Goal: Find specific page/section: Find specific page/section

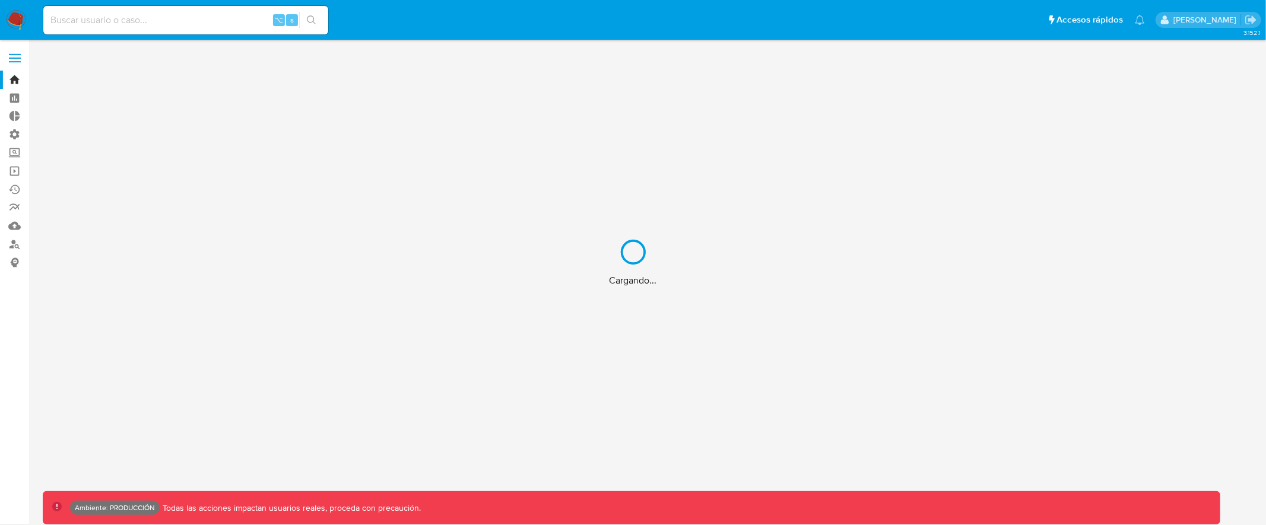
click at [150, 15] on div "Cargando..." at bounding box center [633, 262] width 1266 height 525
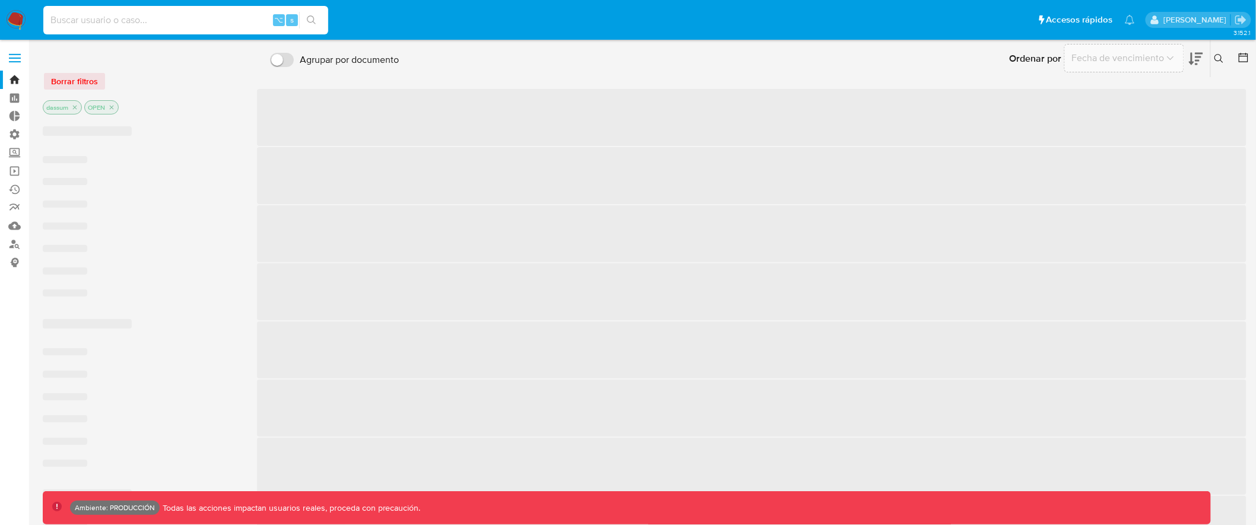
click at [154, 23] on input at bounding box center [185, 19] width 285 height 15
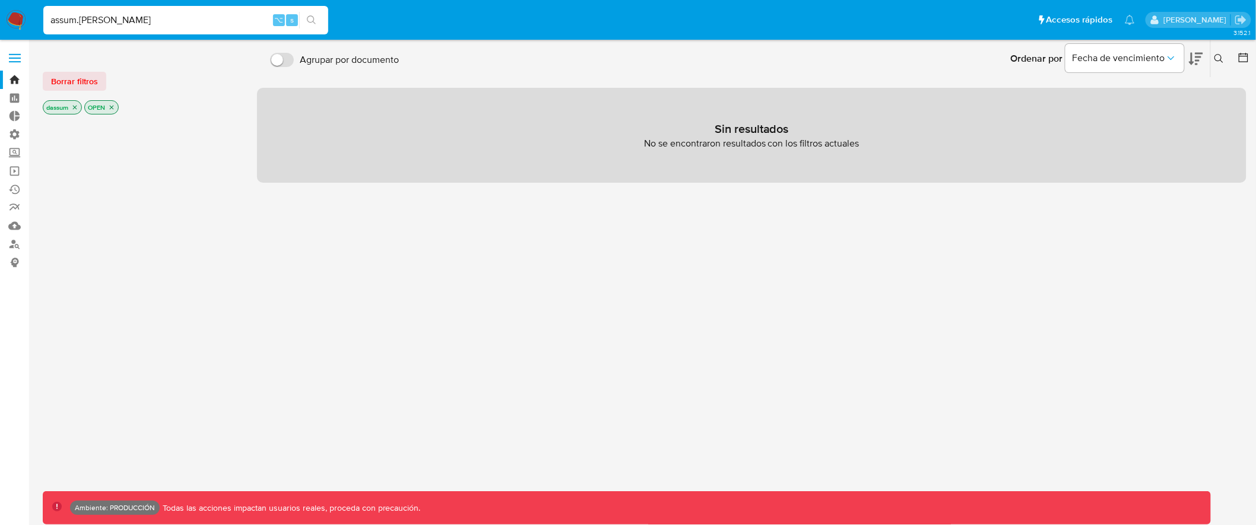
type input "assum.diego"
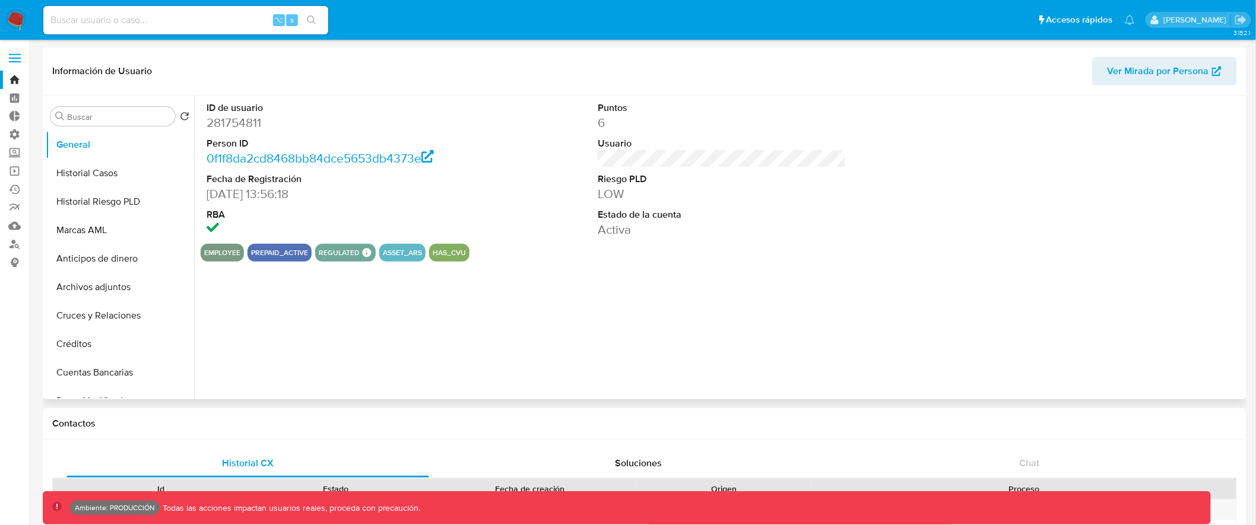
select select "10"
click at [9, 56] on label at bounding box center [15, 58] width 30 height 25
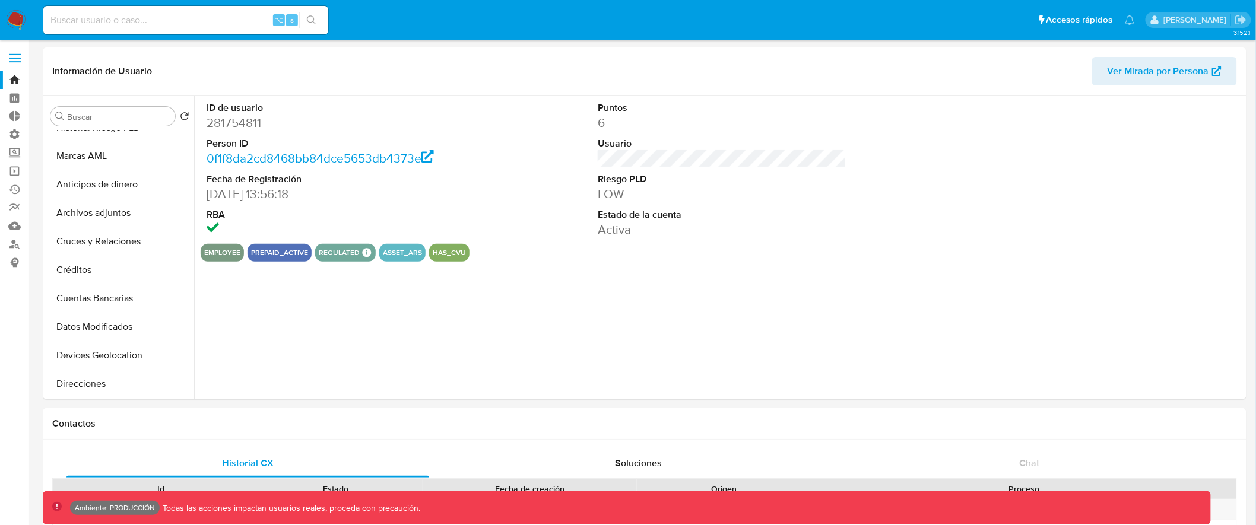
scroll to position [89, 0]
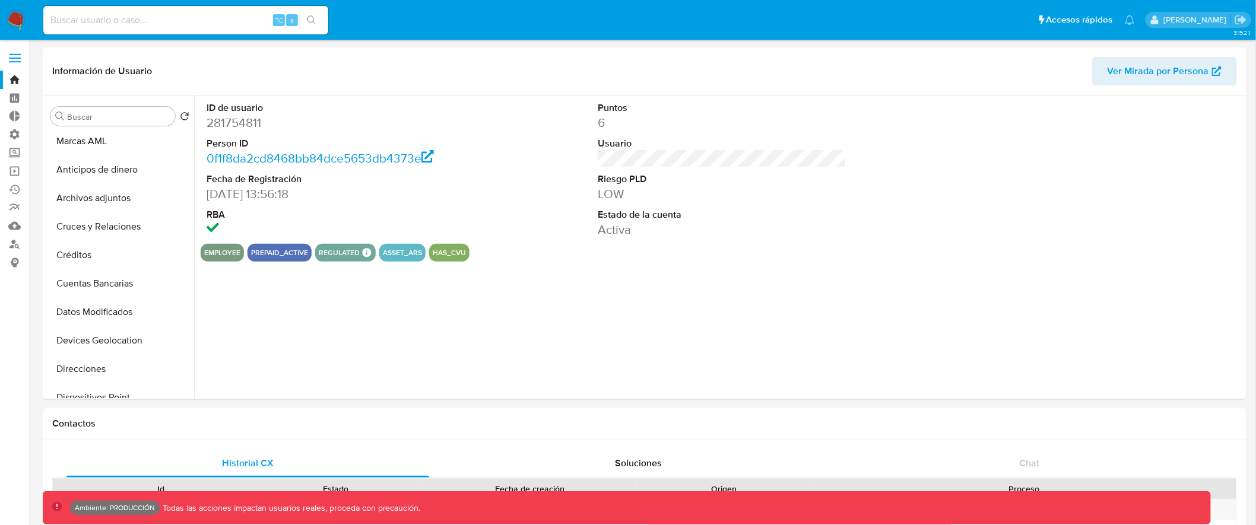
click at [16, 65] on label at bounding box center [15, 58] width 30 height 25
click at [0, 0] on input "checkbox" at bounding box center [0, 0] width 0 height 0
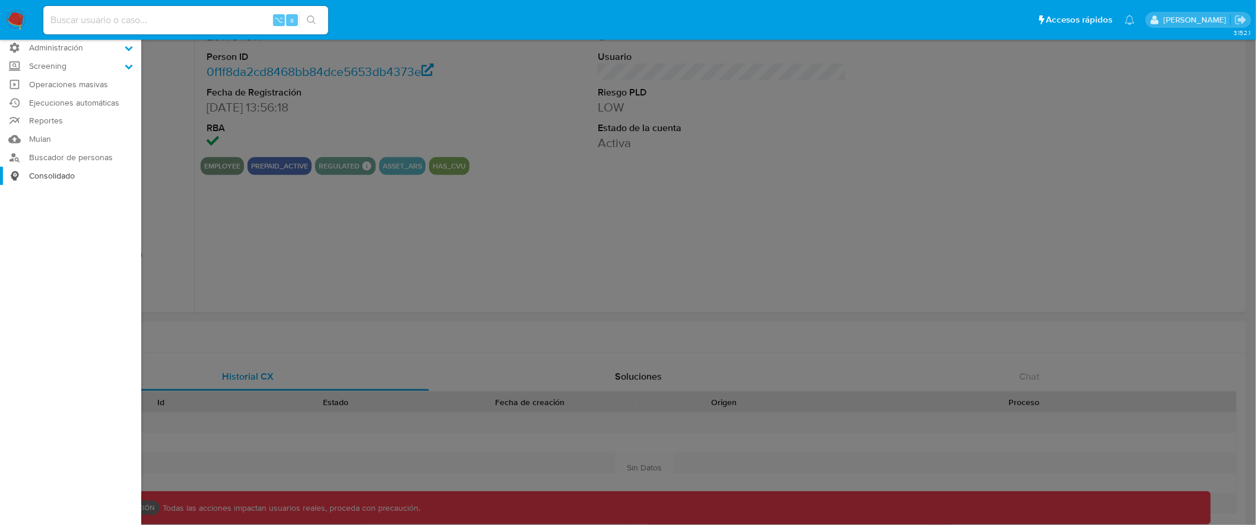
scroll to position [93, 0]
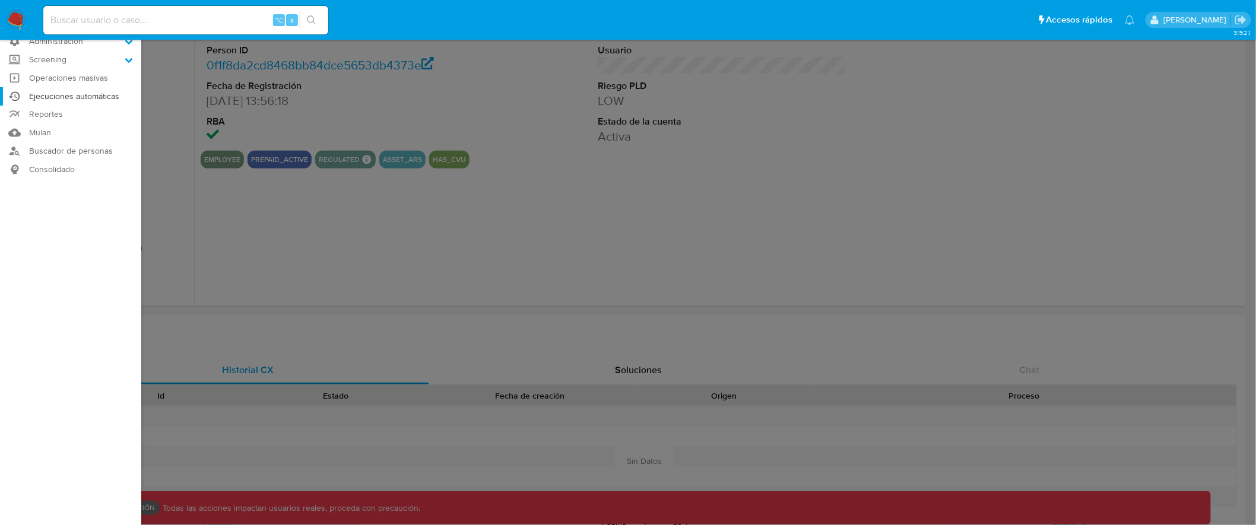
click at [79, 96] on link "Ejecuciones automáticas" at bounding box center [70, 96] width 141 height 18
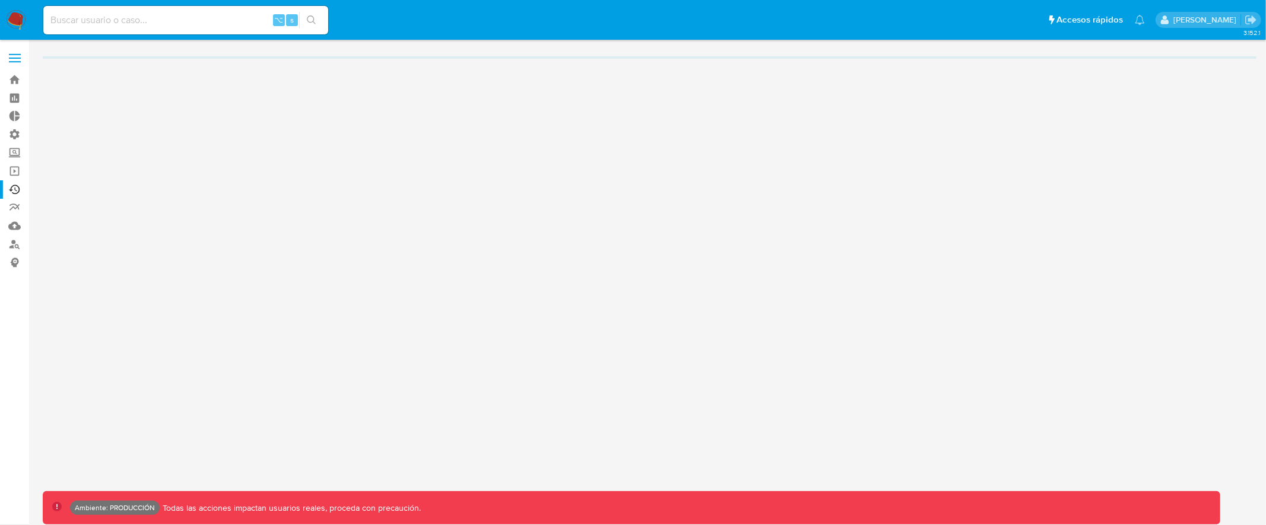
click at [12, 58] on span at bounding box center [15, 59] width 12 height 2
click at [0, 0] on input "checkbox" at bounding box center [0, 0] width 0 height 0
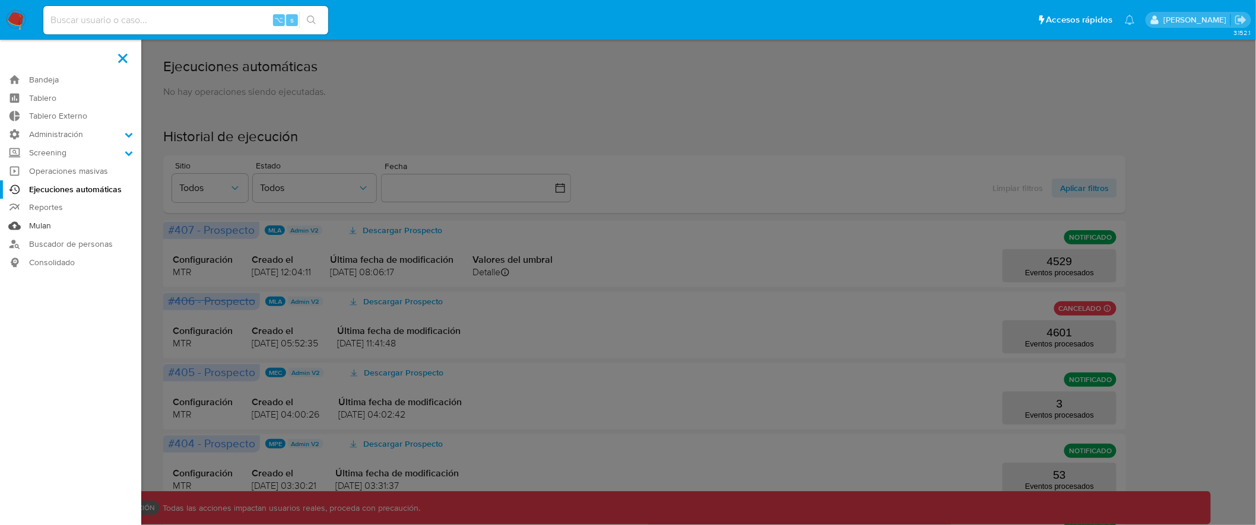
click at [42, 227] on link "Mulan" at bounding box center [70, 226] width 141 height 18
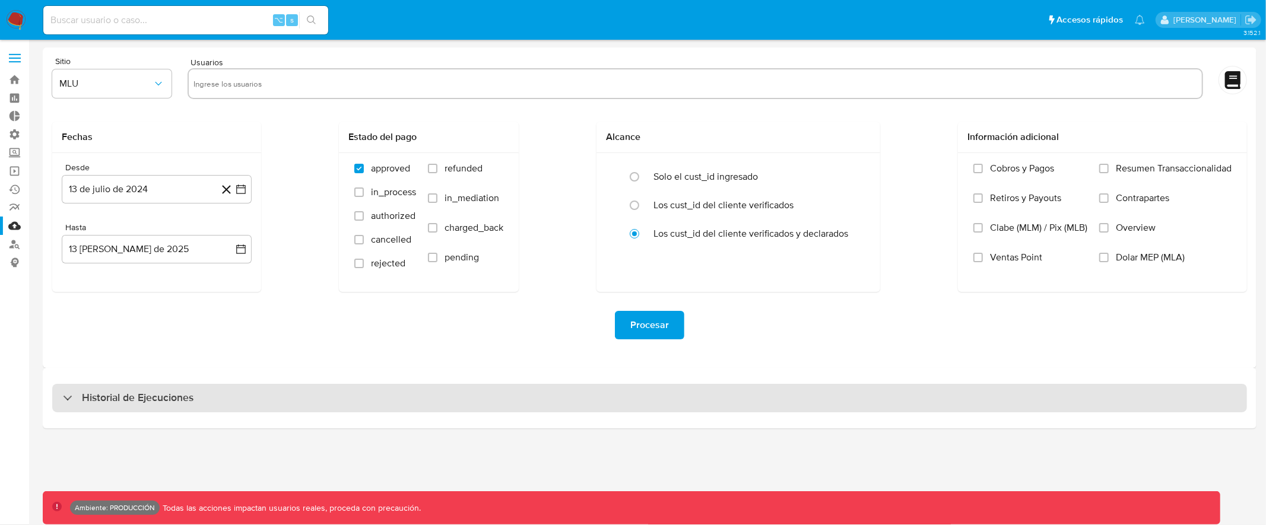
click at [230, 388] on div "Historial de Ejecuciones" at bounding box center [649, 398] width 1195 height 28
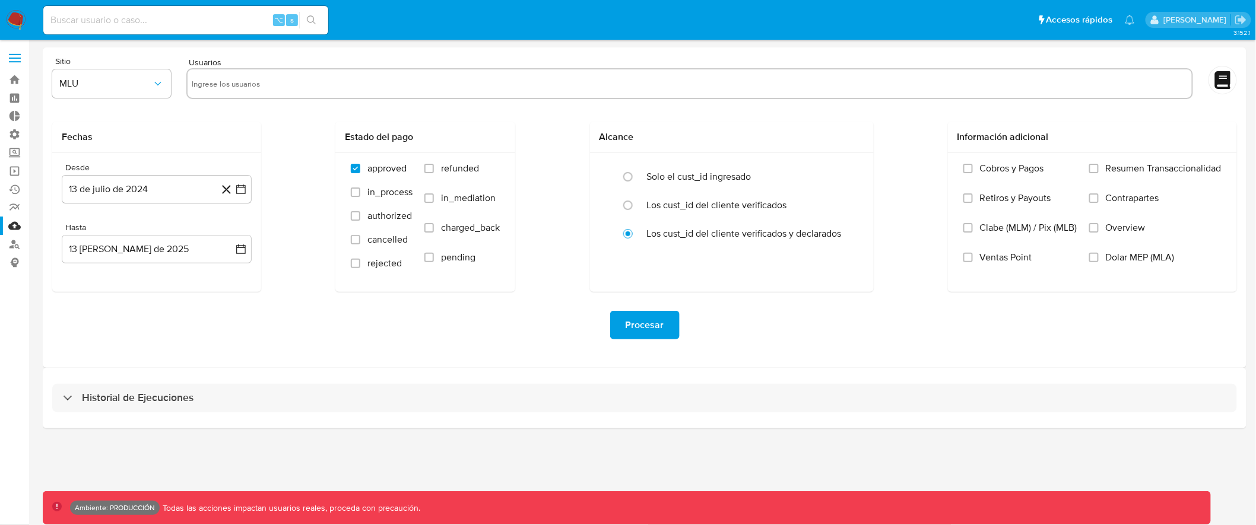
select select "10"
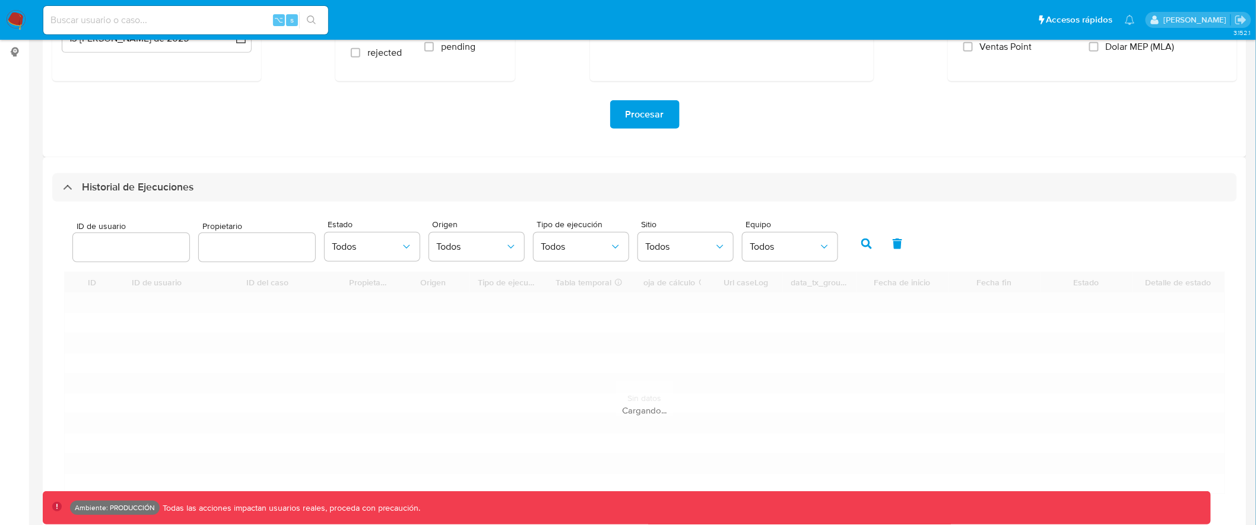
scroll to position [247, 0]
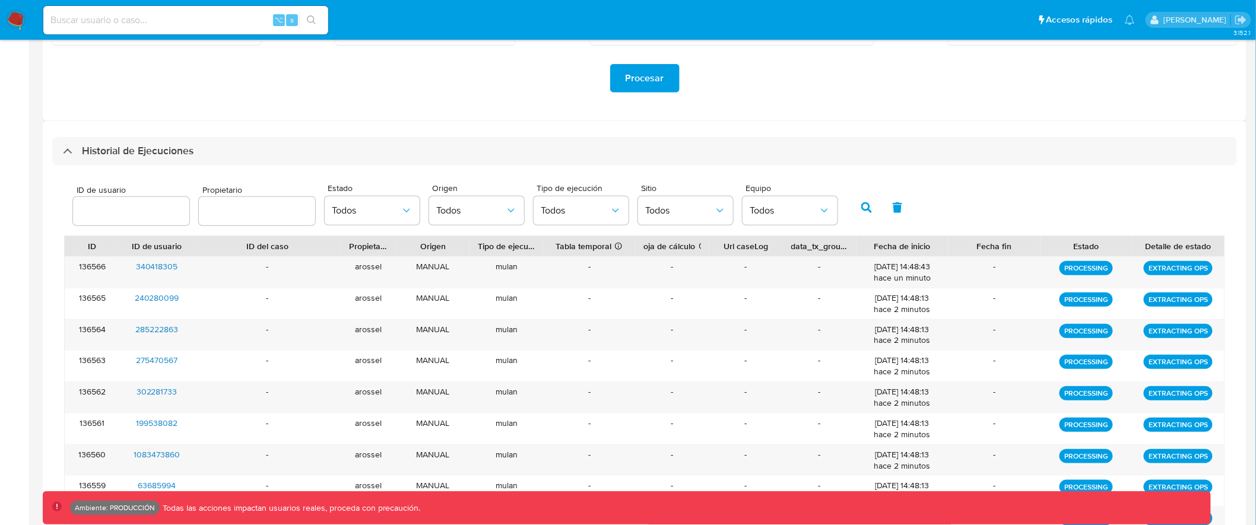
click at [251, 214] on input "text" at bounding box center [257, 211] width 116 height 15
type input "ext_noevirar"
click at [862, 207] on icon "button" at bounding box center [866, 207] width 11 height 11
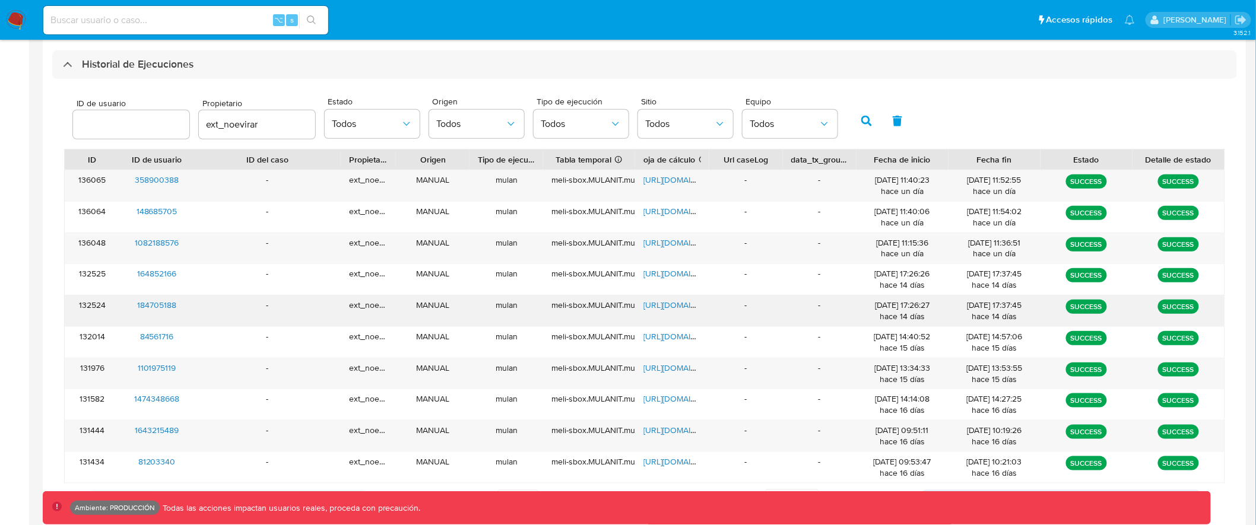
scroll to position [359, 0]
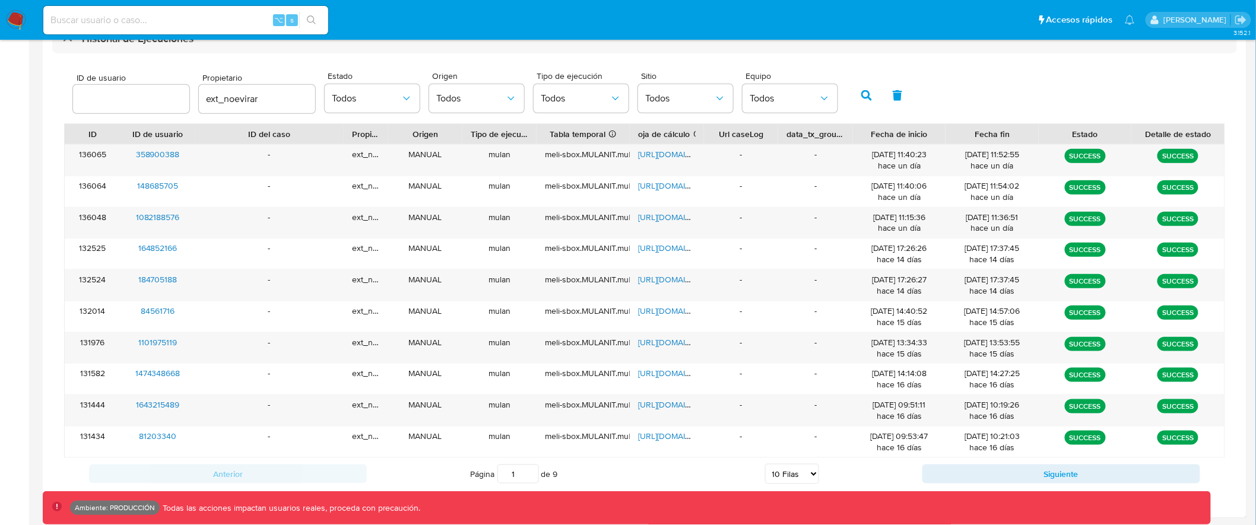
drag, startPoint x: 405, startPoint y: 133, endPoint x: 395, endPoint y: 134, distance: 9.6
click at [395, 134] on div at bounding box center [387, 134] width 21 height 20
click at [1057, 468] on button "Siguiente" at bounding box center [1061, 474] width 278 height 19
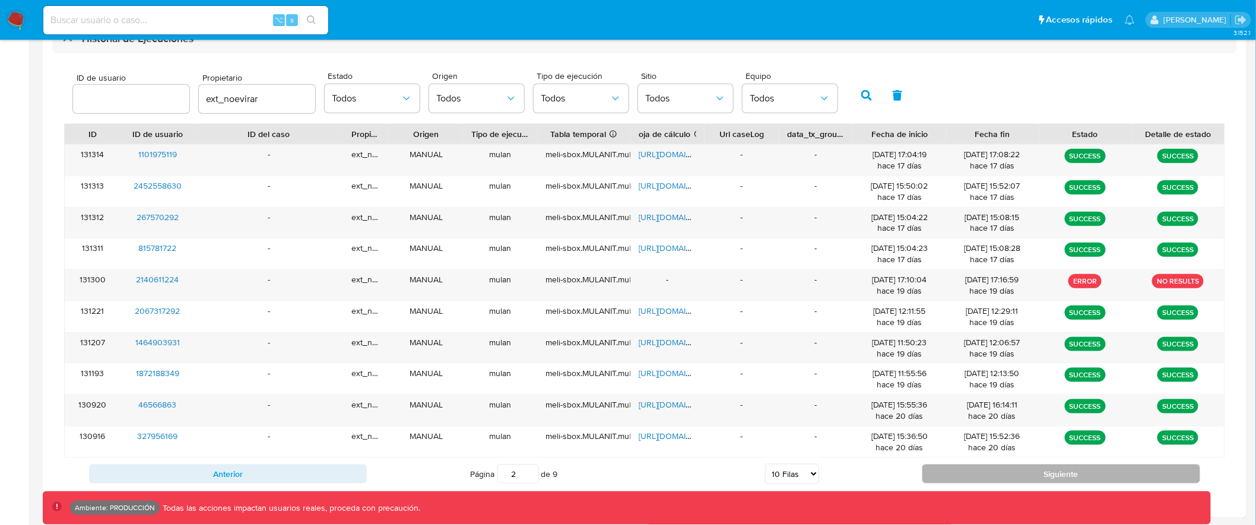
click at [1057, 468] on button "Siguiente" at bounding box center [1061, 474] width 278 height 19
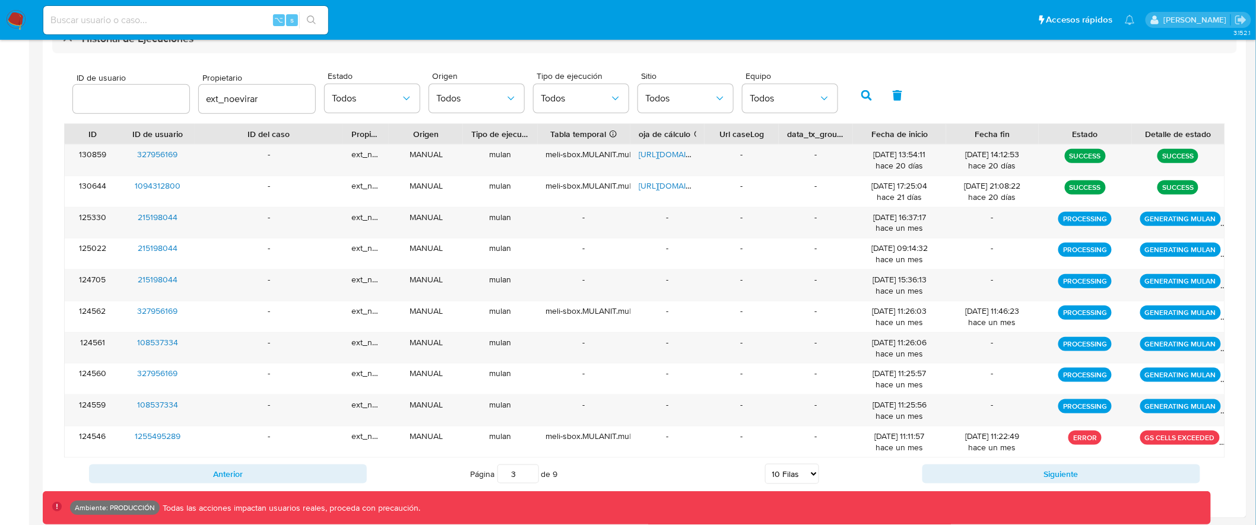
drag, startPoint x: 836, startPoint y: 217, endPoint x: 1238, endPoint y: 408, distance: 445.2
click at [1238, 408] on div "Historial de Ejecuciones ID de usuario Propietario ext_noevirar Estado Todos Or…" at bounding box center [644, 263] width 1203 height 509
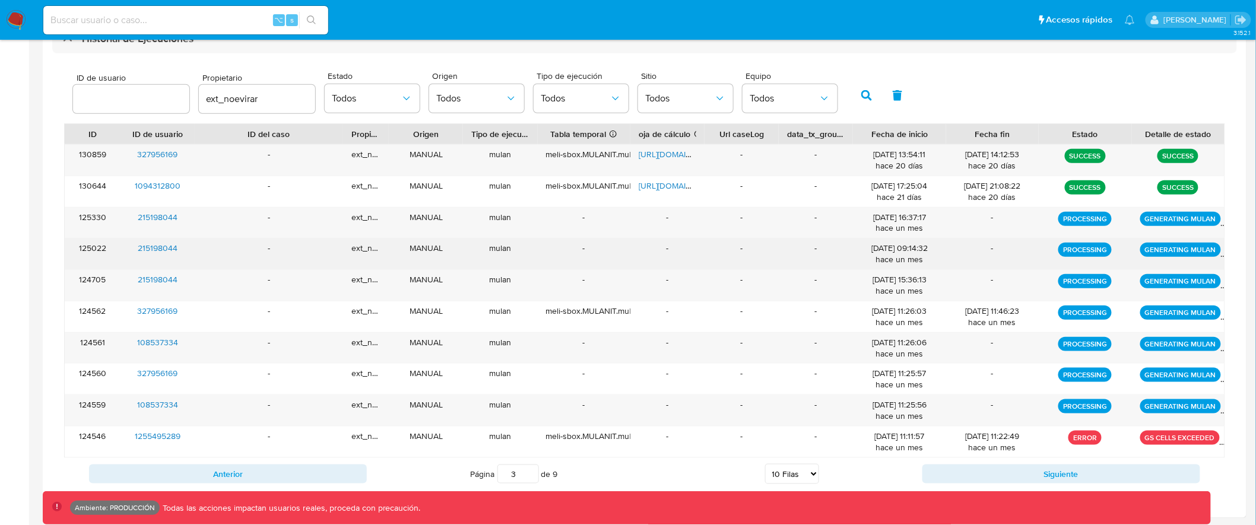
click at [972, 242] on div "-" at bounding box center [992, 254] width 93 height 31
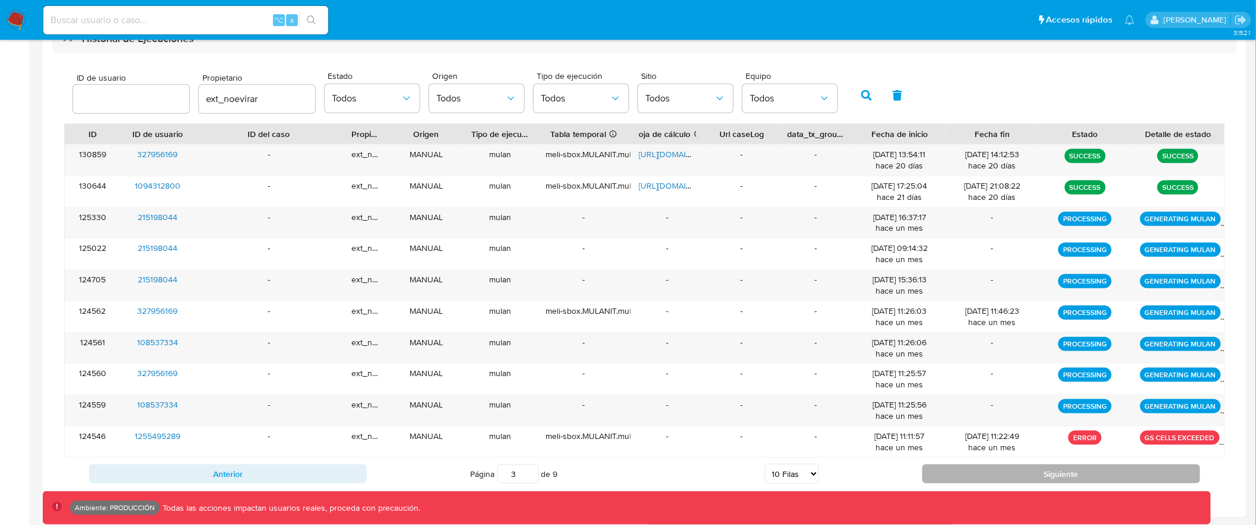
click at [977, 475] on button "Siguiente" at bounding box center [1061, 474] width 278 height 19
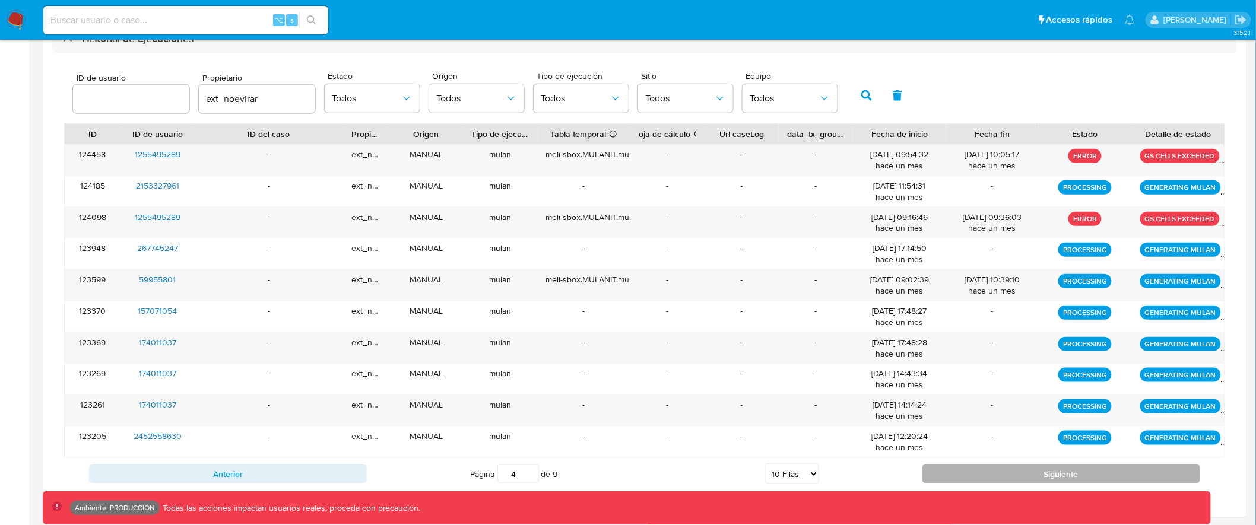
click at [1002, 478] on button "Siguiente" at bounding box center [1061, 474] width 278 height 19
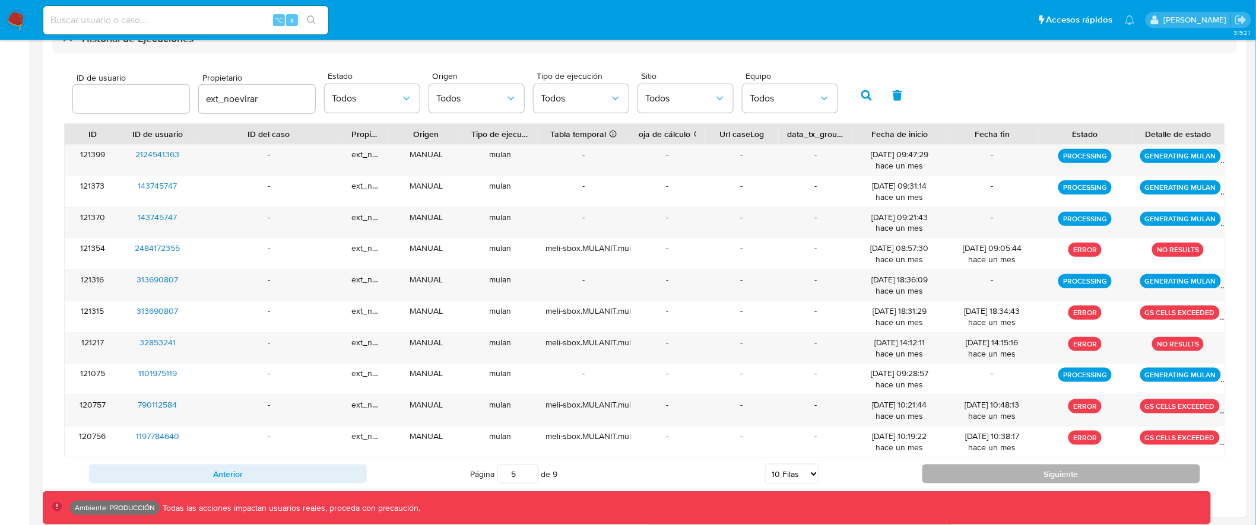
click at [1002, 478] on button "Siguiente" at bounding box center [1061, 474] width 278 height 19
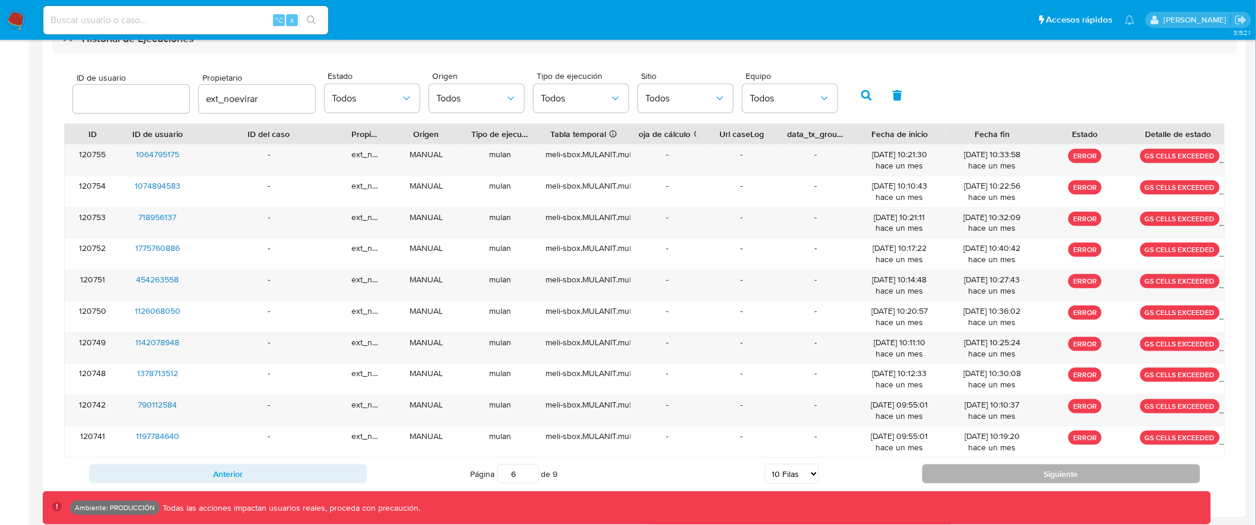
click at [1002, 478] on button "Siguiente" at bounding box center [1061, 474] width 278 height 19
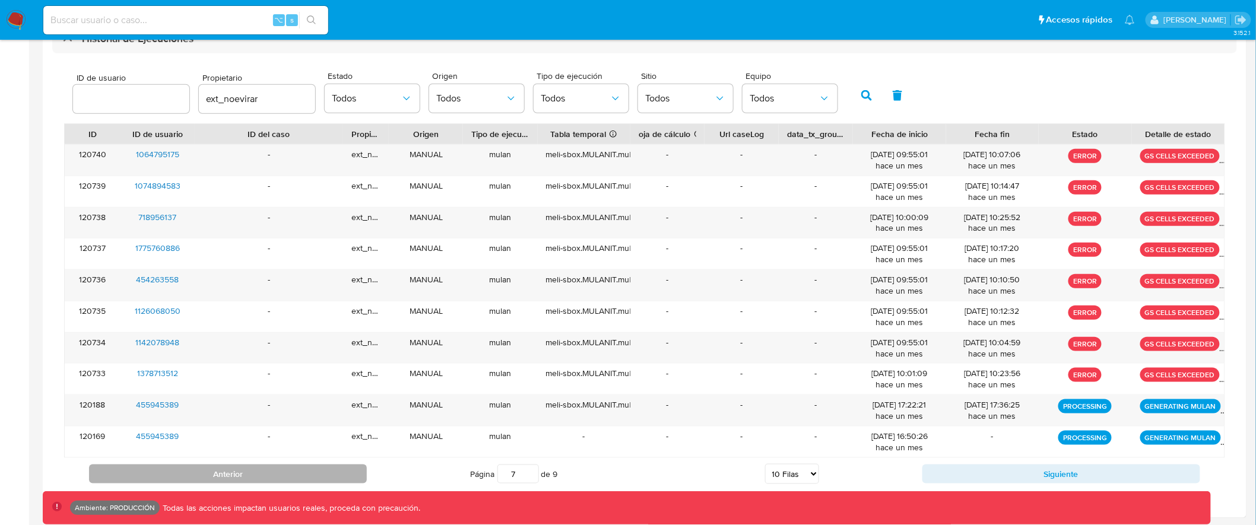
click at [319, 474] on button "Anterior" at bounding box center [228, 474] width 278 height 19
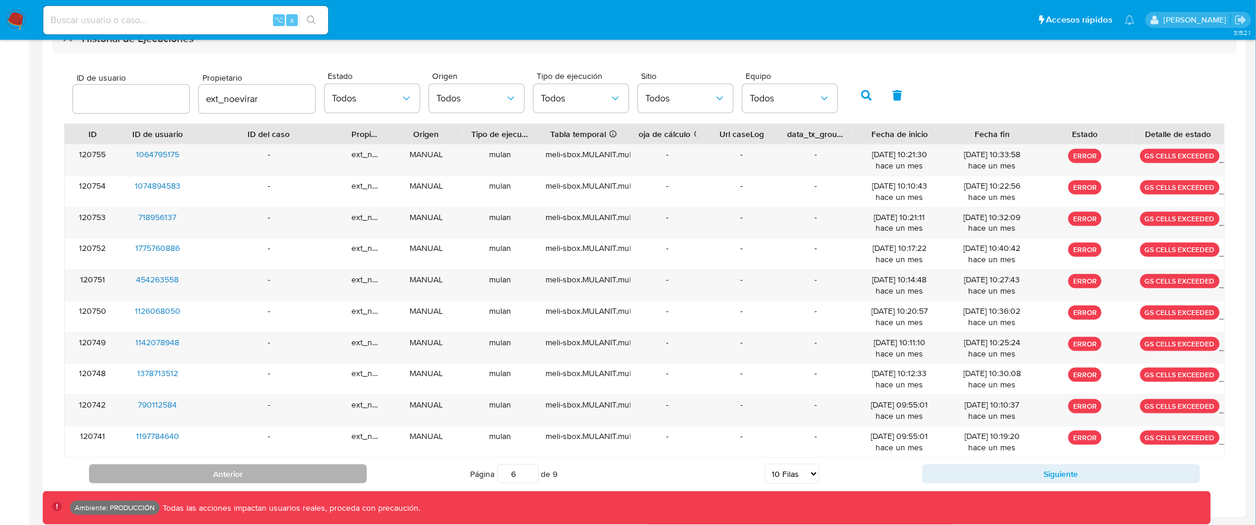
click at [319, 474] on button "Anterior" at bounding box center [228, 474] width 278 height 19
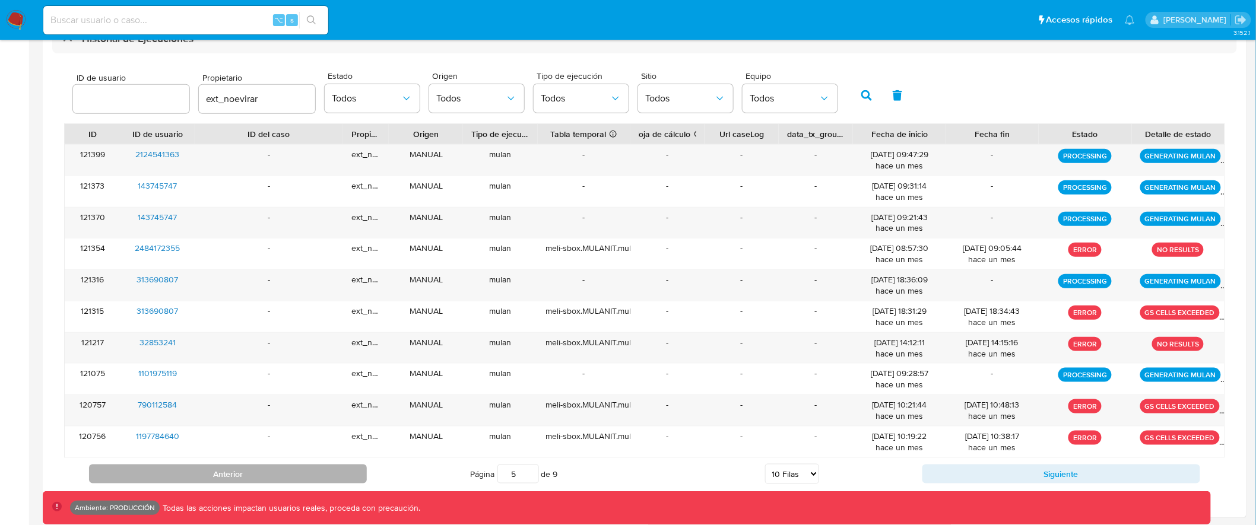
click at [319, 474] on button "Anterior" at bounding box center [228, 474] width 278 height 19
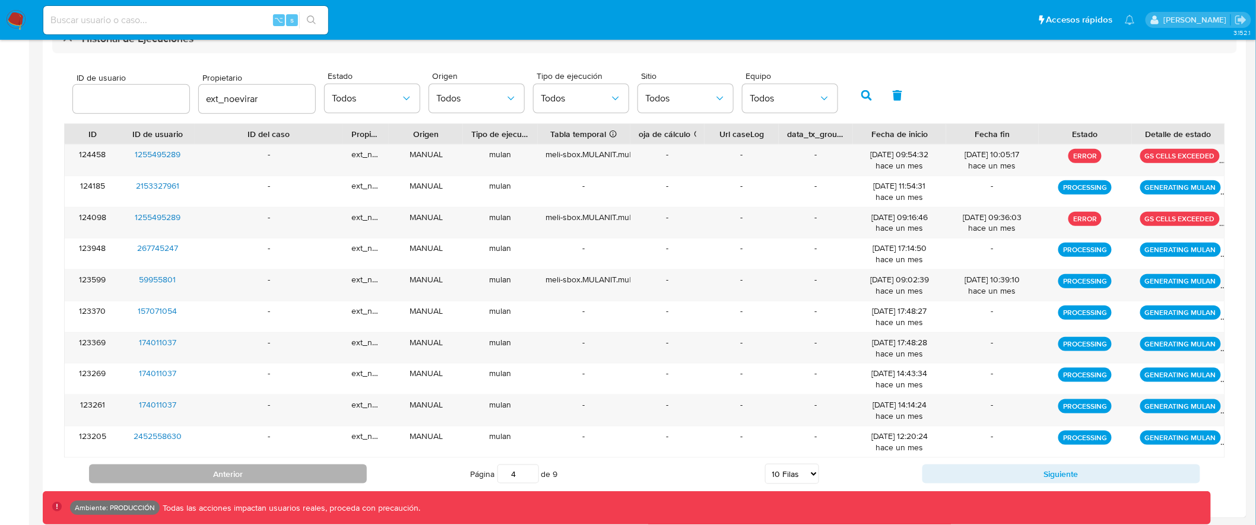
click at [319, 474] on button "Anterior" at bounding box center [228, 474] width 278 height 19
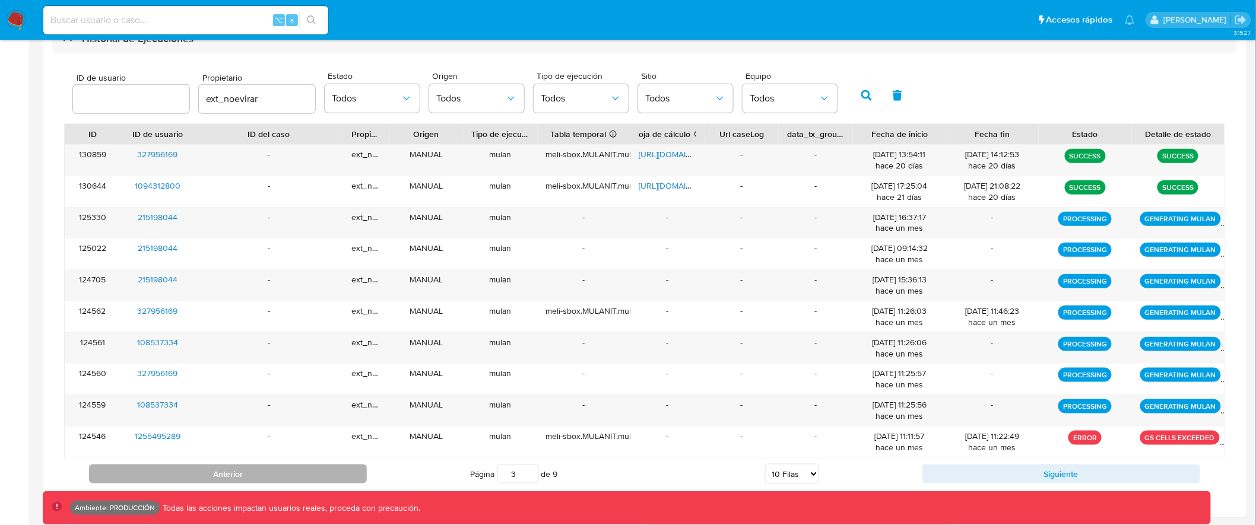
click at [312, 472] on button "Anterior" at bounding box center [228, 474] width 278 height 19
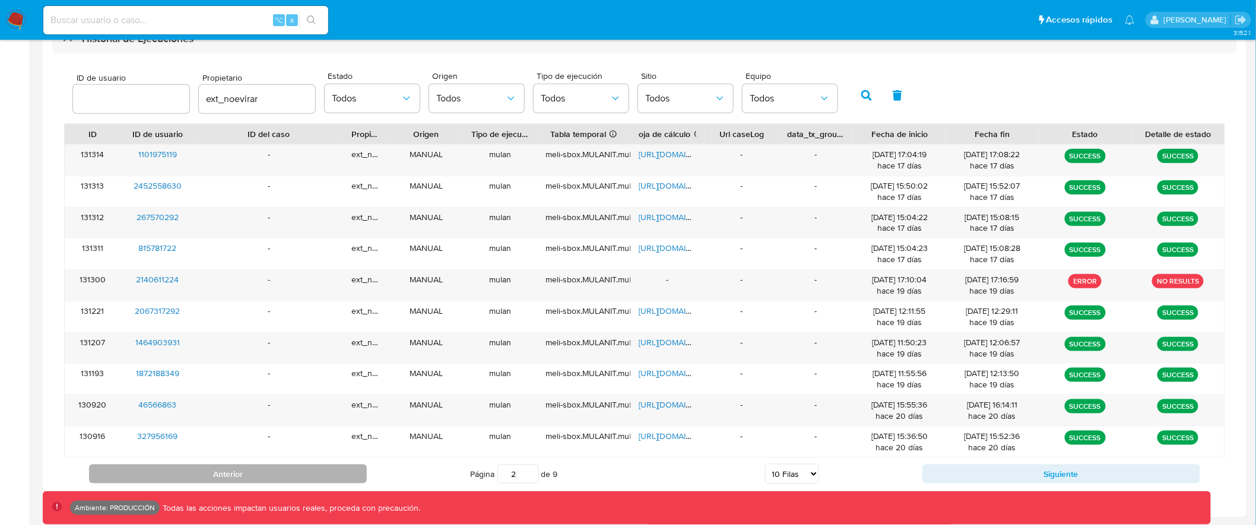
click at [312, 473] on button "Anterior" at bounding box center [228, 474] width 278 height 19
type input "1"
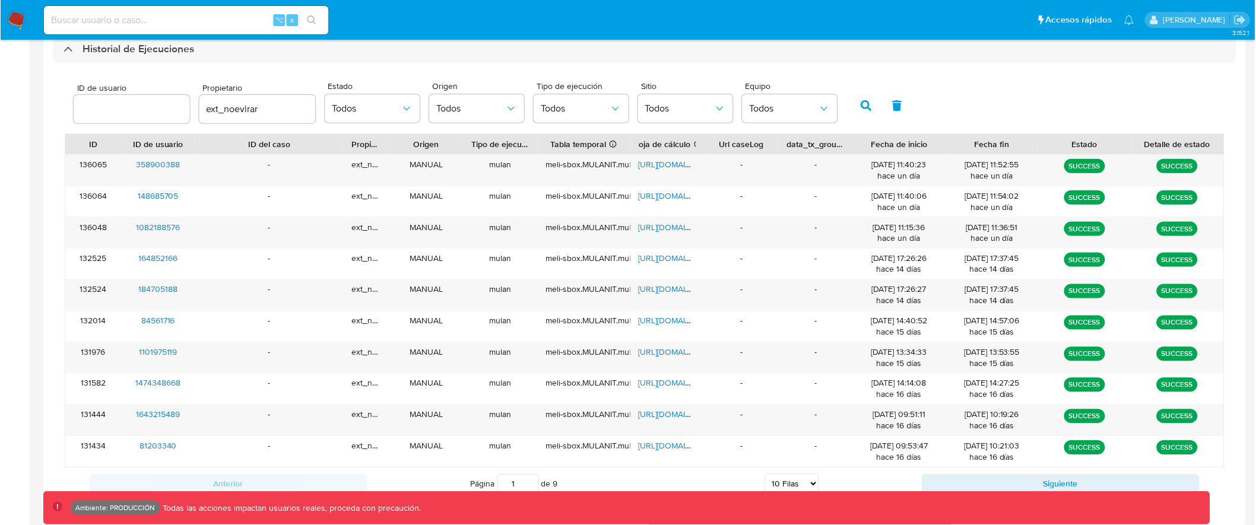
scroll to position [348, 0]
